Goal: Navigation & Orientation: Find specific page/section

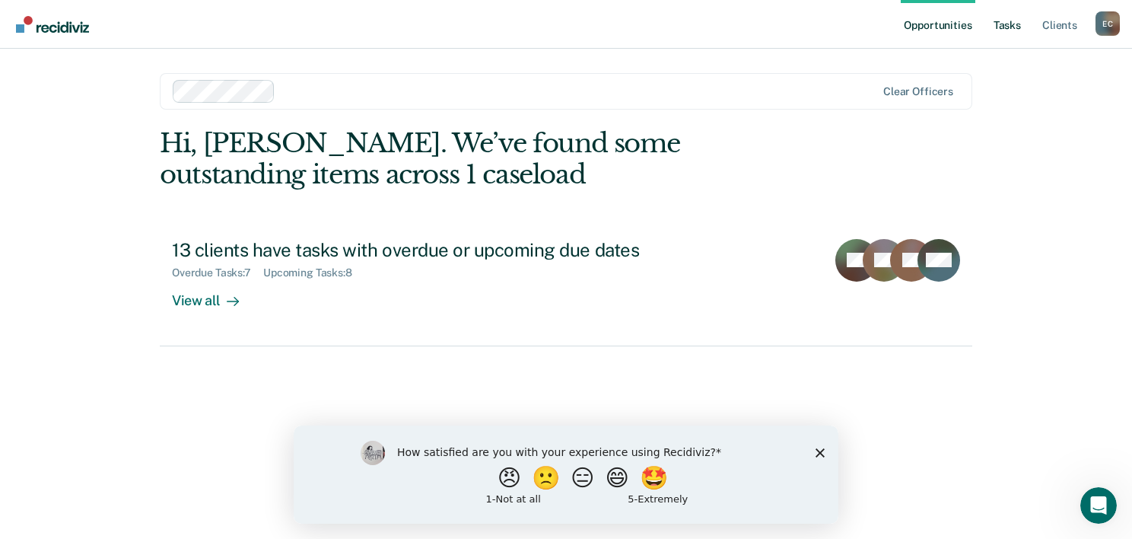
click at [1002, 27] on link "Tasks" at bounding box center [1006, 24] width 33 height 49
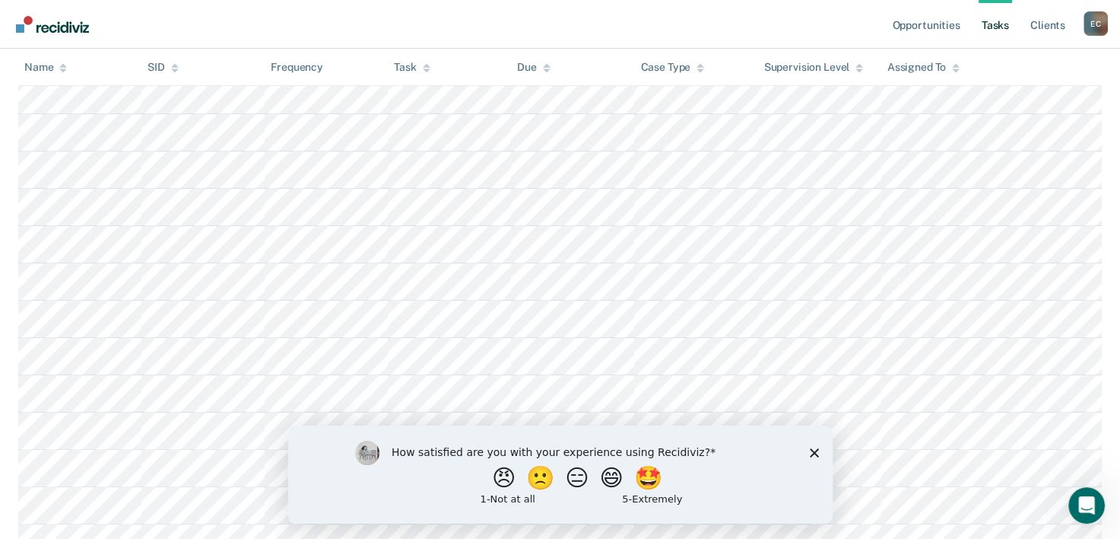
scroll to position [304, 0]
click at [931, 28] on link "Opportunities" at bounding box center [926, 24] width 74 height 49
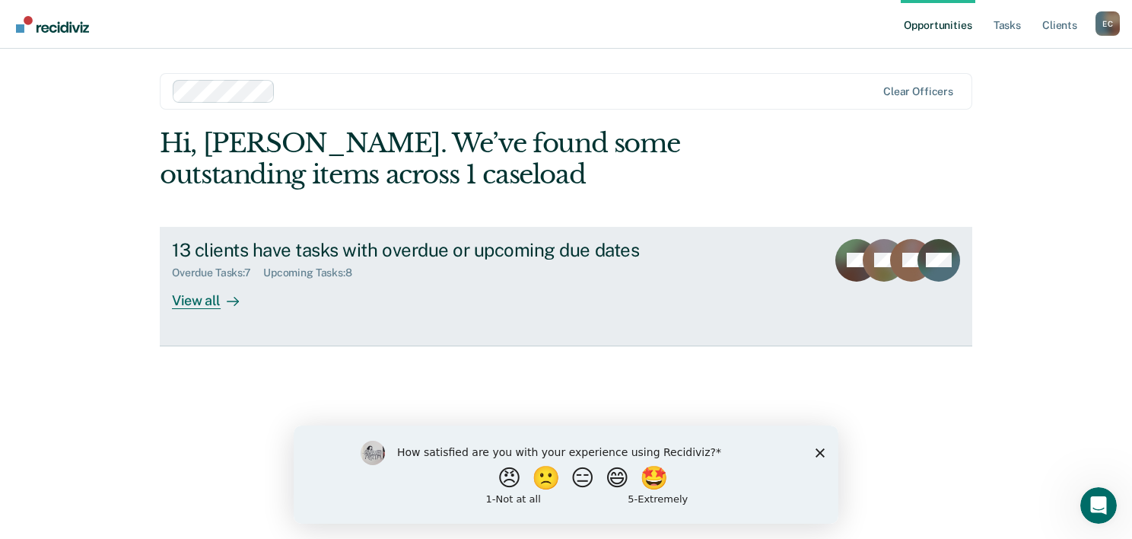
click at [185, 284] on div "View all" at bounding box center [214, 294] width 85 height 30
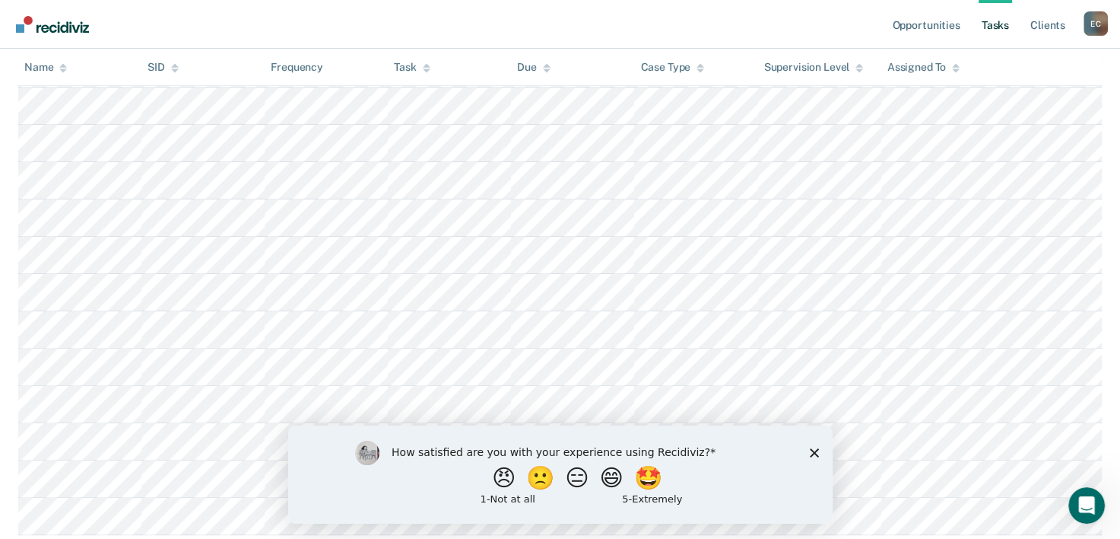
scroll to position [444, 0]
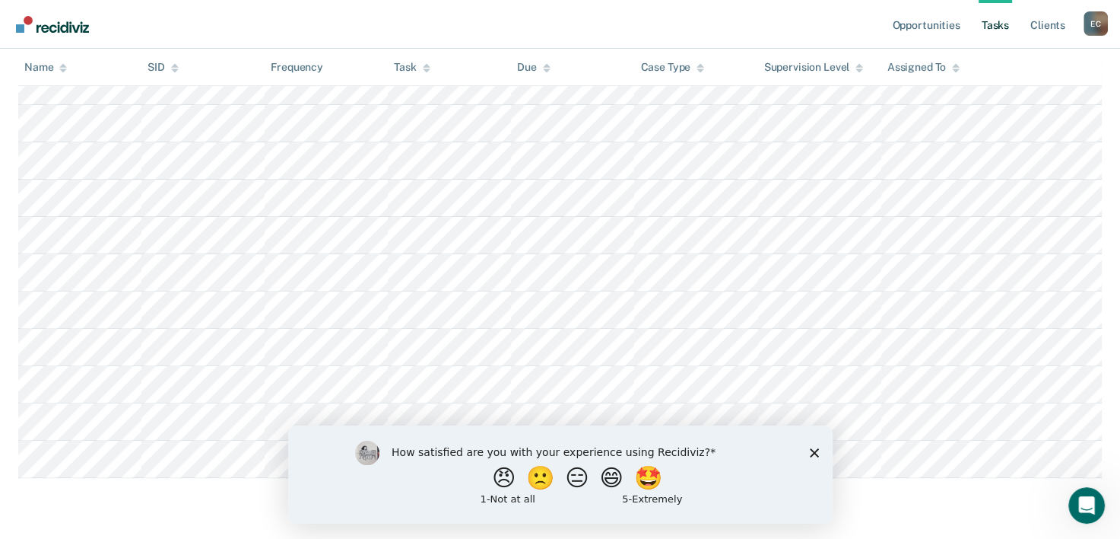
click at [400, 70] on div "Task" at bounding box center [412, 67] width 36 height 13
click at [811, 450] on polygon "Close survey" at bounding box center [813, 451] width 9 height 9
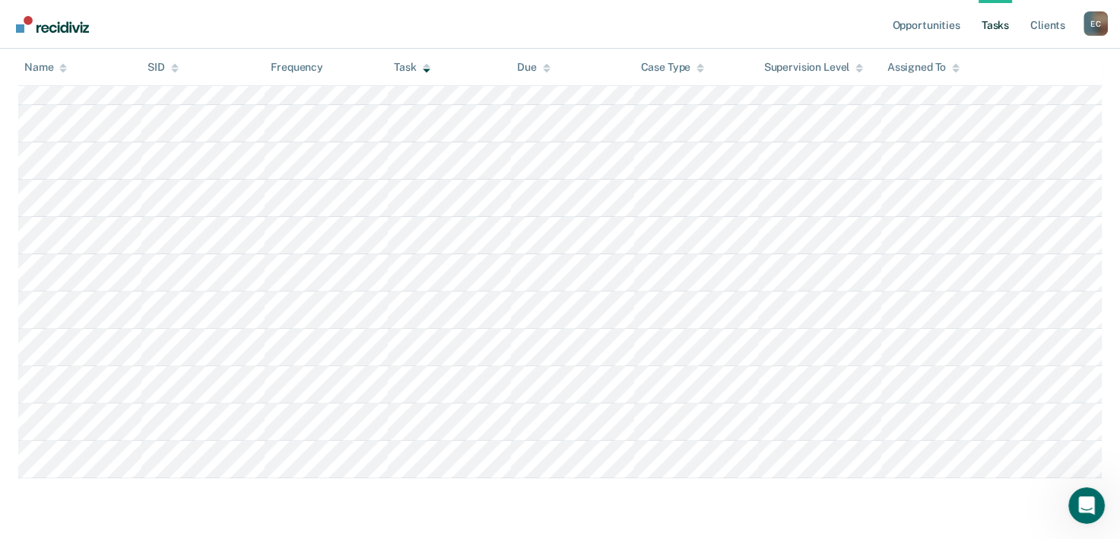
scroll to position [216, 0]
